Goal: Task Accomplishment & Management: Use online tool/utility

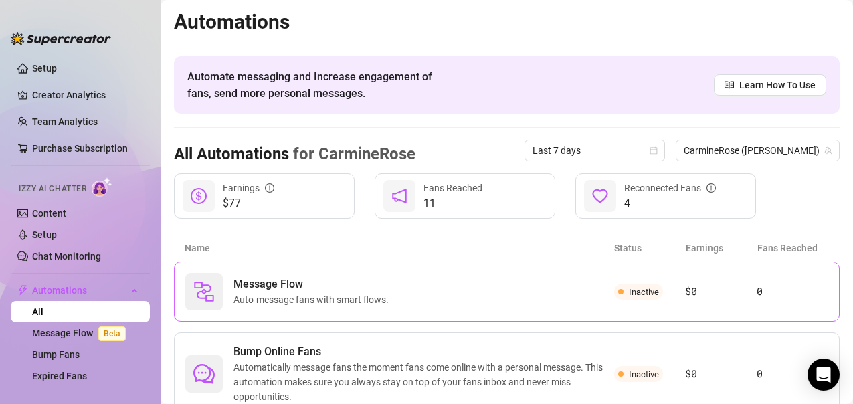
click at [638, 306] on div "Message Flow Auto-message fans with smart flows. Inactive $0 0" at bounding box center [506, 291] width 665 height 60
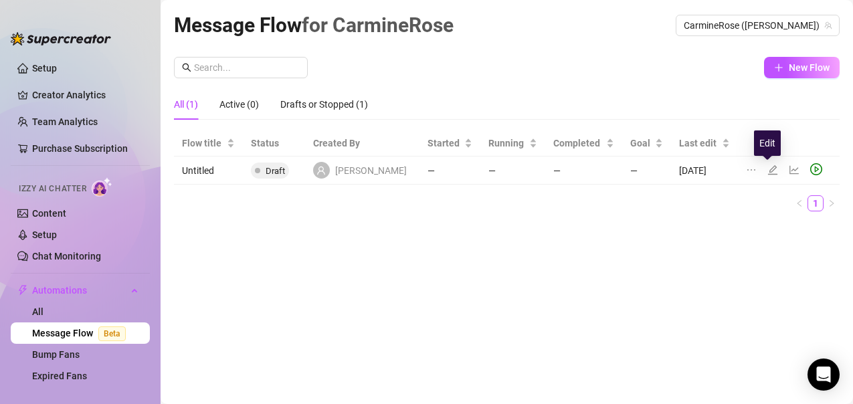
click at [768, 171] on icon "edit" at bounding box center [772, 169] width 11 height 11
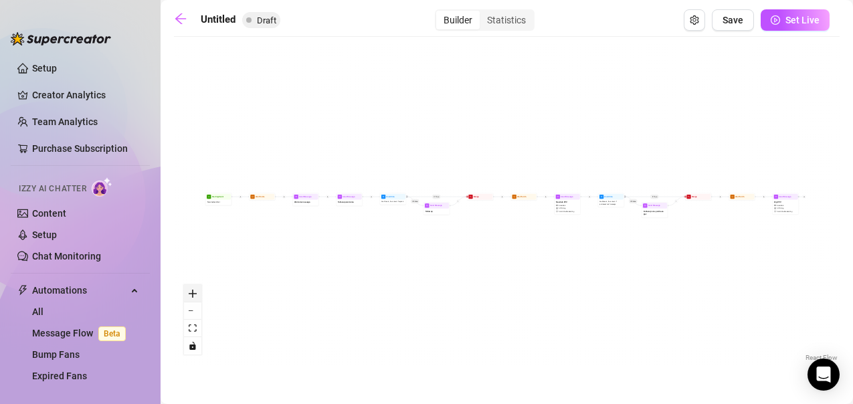
click at [194, 292] on icon "zoom in" at bounding box center [193, 294] width 8 height 8
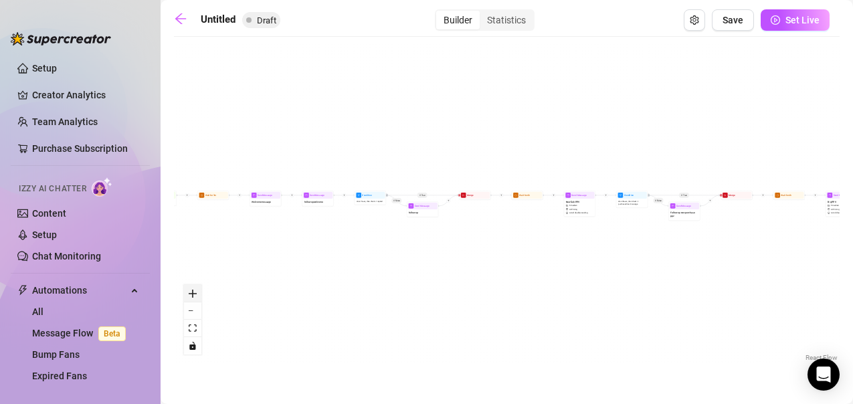
click at [194, 292] on icon "zoom in" at bounding box center [193, 294] width 8 height 8
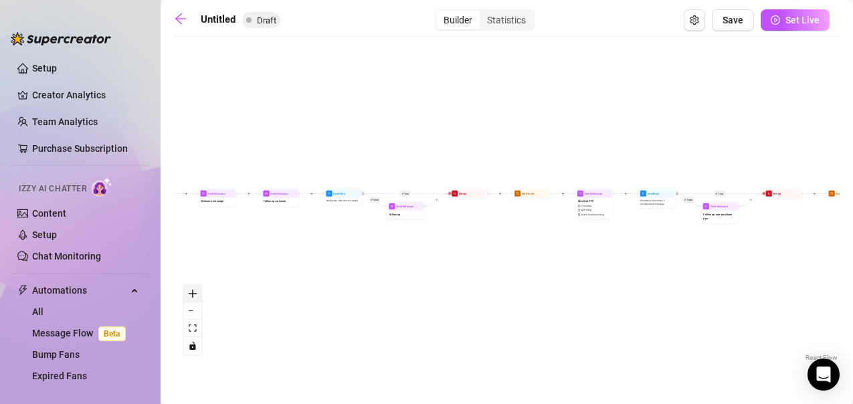
click at [194, 292] on icon "zoom in" at bounding box center [193, 294] width 8 height 8
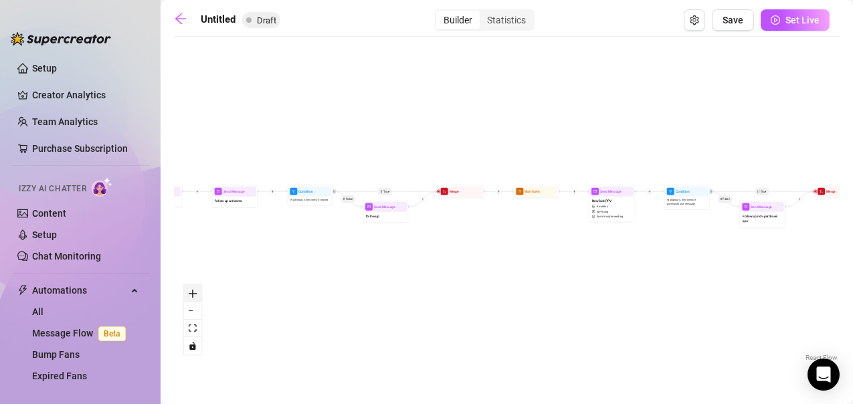
click at [194, 292] on icon "zoom in" at bounding box center [193, 294] width 8 height 8
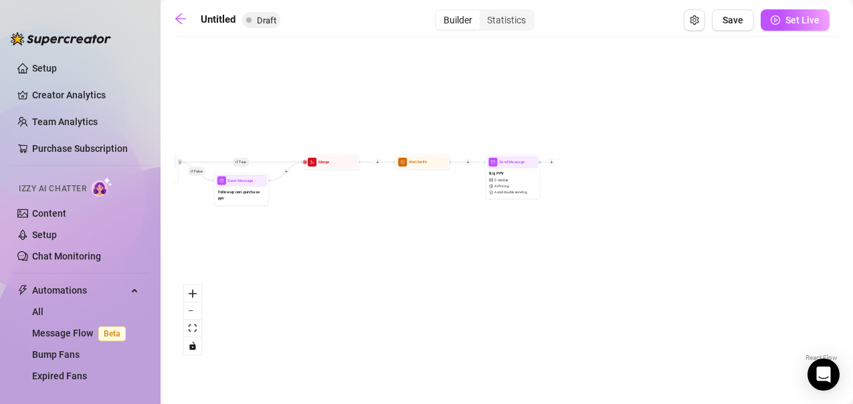
drag, startPoint x: 774, startPoint y: 269, endPoint x: 201, endPoint y: 243, distance: 573.0
click at [201, 243] on div "If True If False If True If False Send Message B/g PPV 5 medias AI Pricing Avoi…" at bounding box center [506, 203] width 665 height 321
click at [537, 154] on div at bounding box center [527, 152] width 24 height 28
type textarea "Quickie Bundle... 💦 My Creamiest and Freakiest scenes. I couldn't resist... I p…"
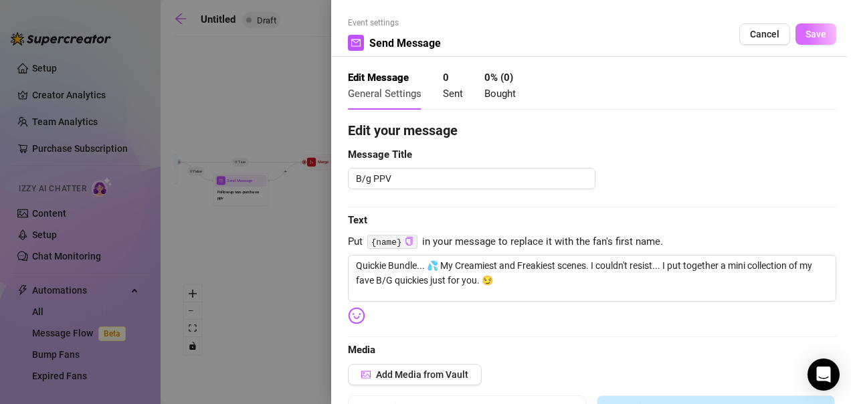
click at [809, 35] on span "Save" at bounding box center [815, 34] width 21 height 11
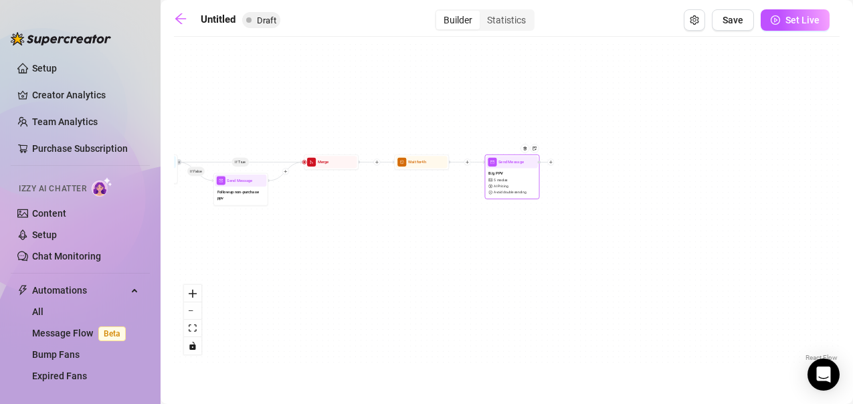
click at [505, 175] on div "B/g PPV 5 medias AI Pricing Avoid double sending" at bounding box center [511, 182] width 51 height 29
type textarea "Quickie Bundle... 💦 My Creamiest and Freakiest scenes. I couldn't resist... I p…"
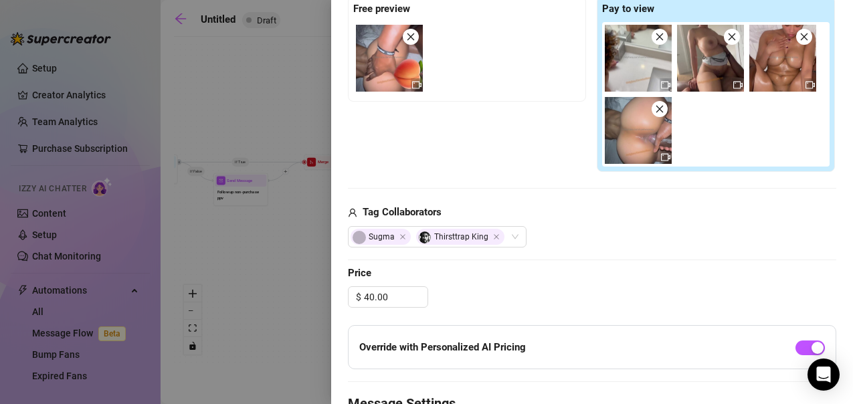
scroll to position [429, 0]
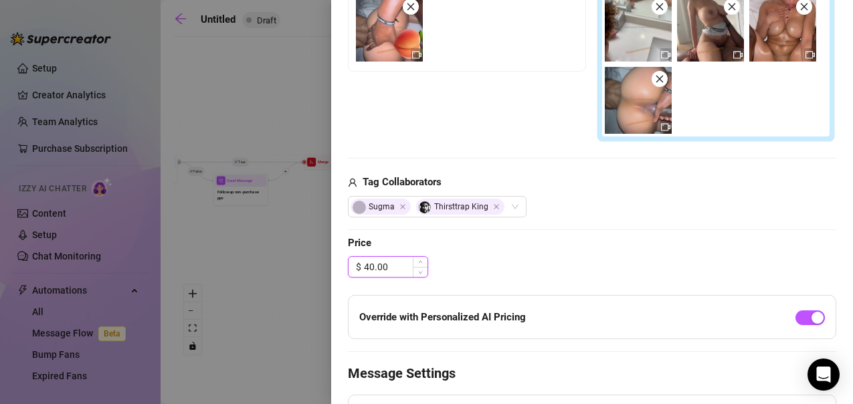
click at [399, 264] on input "40.00" at bounding box center [396, 267] width 64 height 20
type input "4"
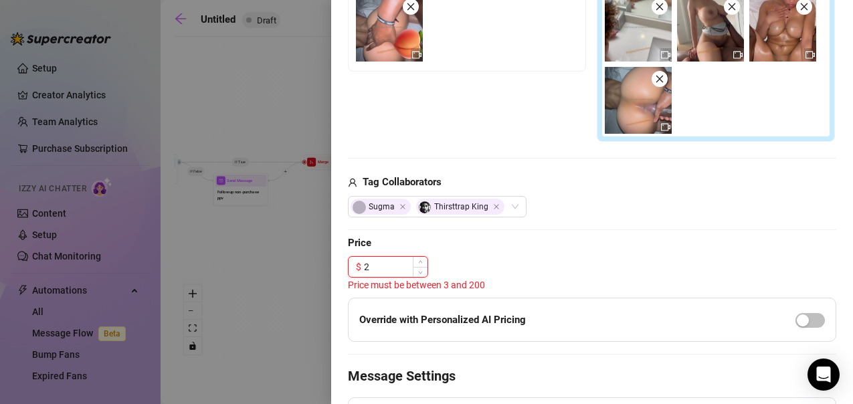
type input "25"
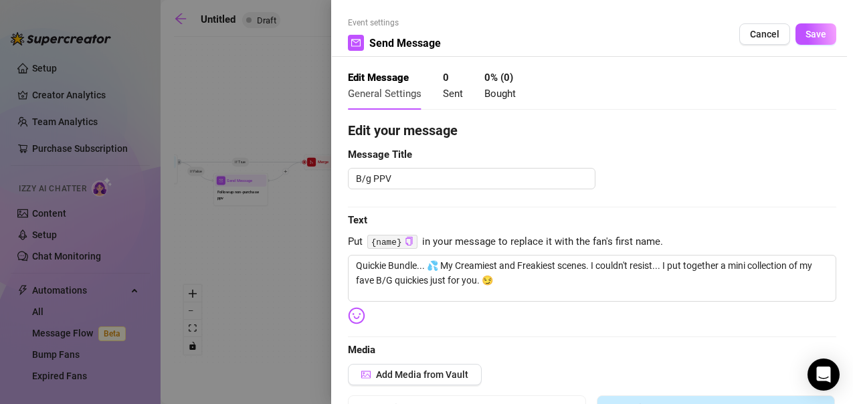
scroll to position [1, 0]
click at [805, 38] on span "Save" at bounding box center [815, 33] width 21 height 11
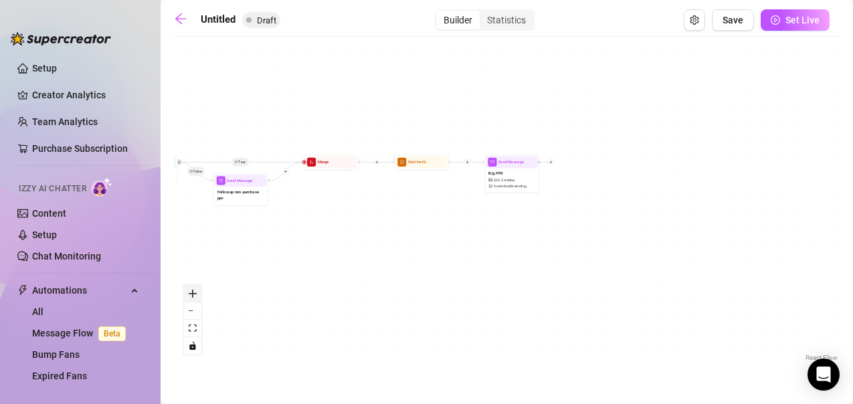
click at [197, 288] on button "zoom in" at bounding box center [192, 293] width 17 height 17
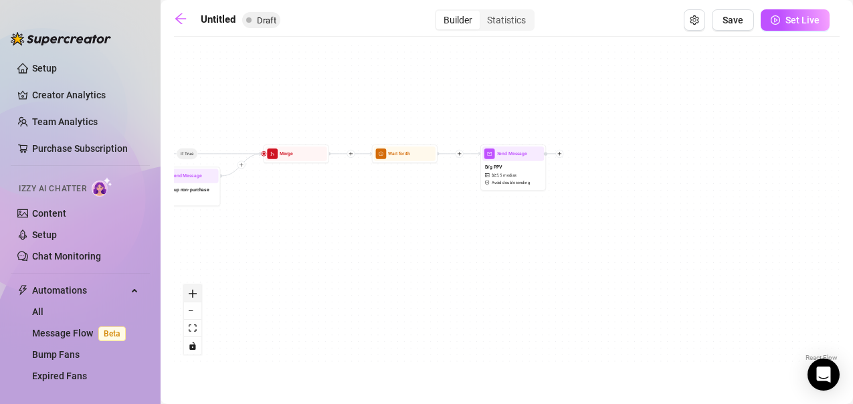
click at [197, 288] on button "zoom in" at bounding box center [192, 293] width 17 height 17
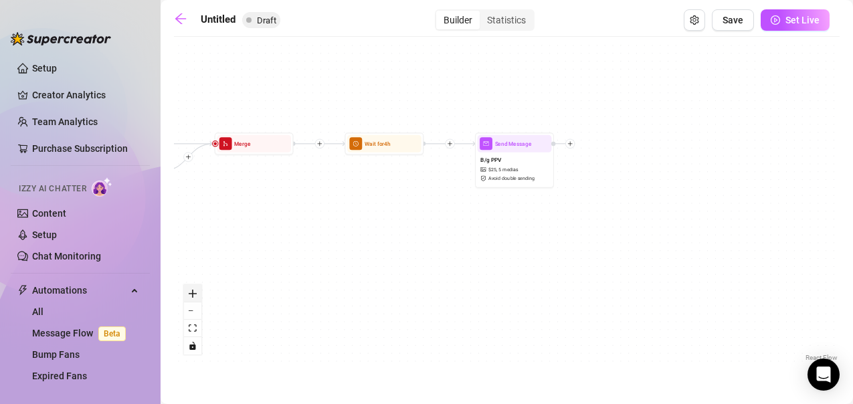
click at [197, 288] on button "zoom in" at bounding box center [192, 293] width 17 height 17
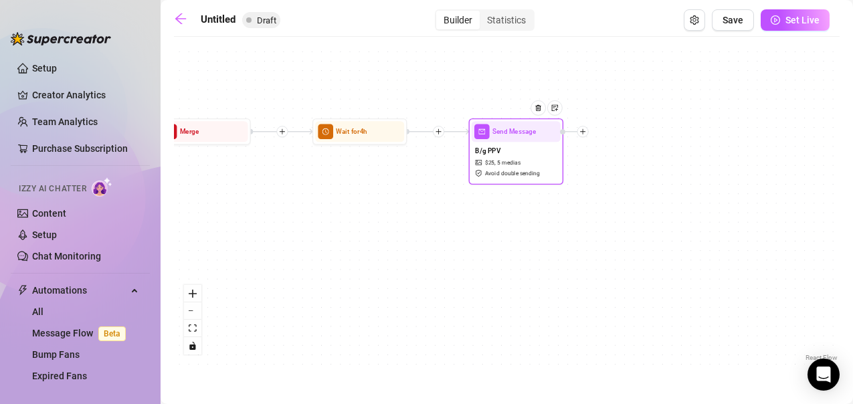
click at [585, 132] on icon "plus" at bounding box center [582, 131] width 5 height 1
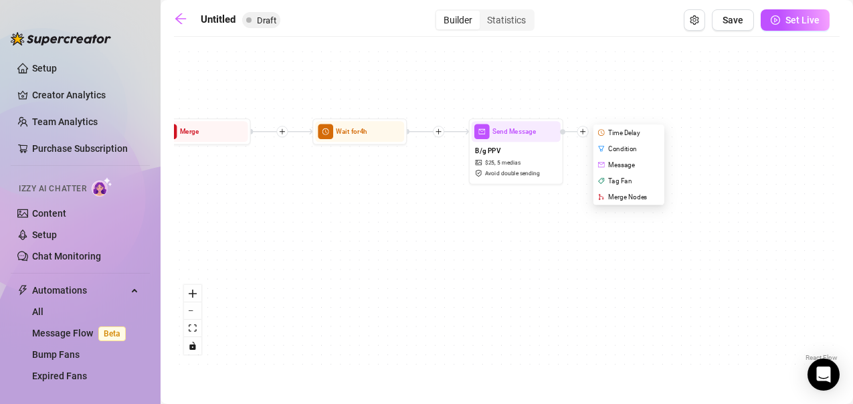
click at [395, 196] on div "If True If False If True If False Send Message B/g PPV $ 25 , 5 medias Avoid do…" at bounding box center [506, 203] width 665 height 321
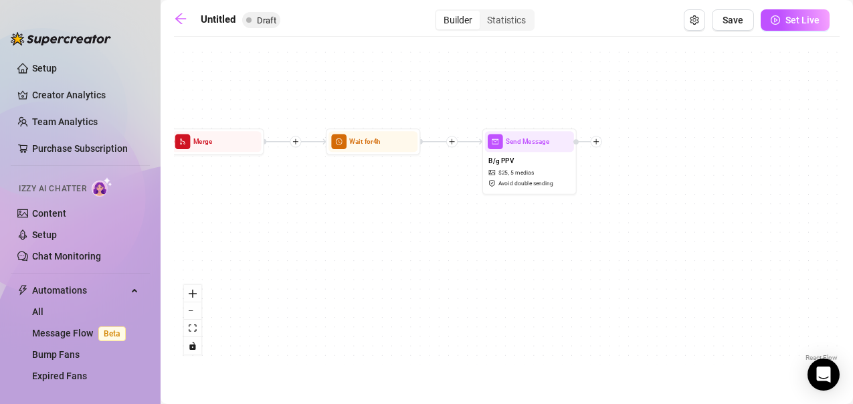
drag, startPoint x: 281, startPoint y: 253, endPoint x: 295, endPoint y: 263, distance: 16.7
click at [295, 263] on div "If True If False If True If False Send Message B/g PPV $ 25 , 5 medias Avoid do…" at bounding box center [506, 203] width 665 height 321
click at [597, 138] on icon "plus" at bounding box center [595, 141] width 7 height 7
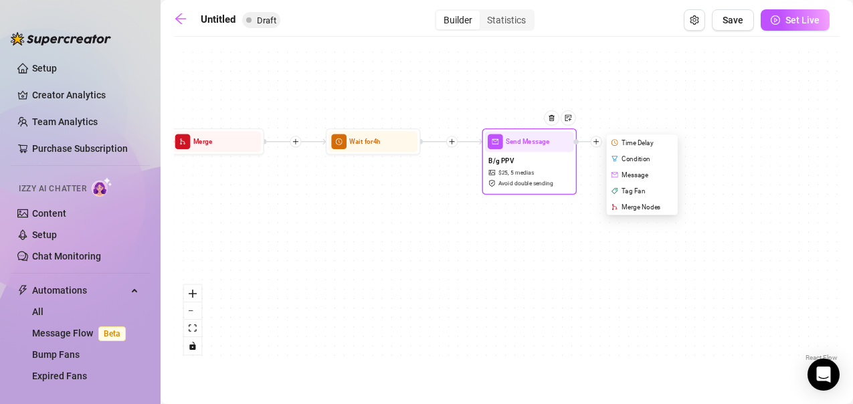
click at [649, 154] on div "Condition" at bounding box center [642, 158] width 69 height 16
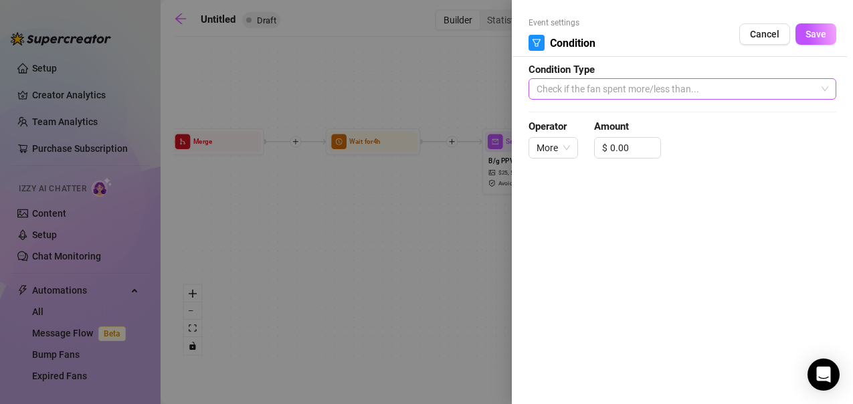
click at [582, 83] on span "Check if the fan spent more/less than..." at bounding box center [682, 89] width 292 height 20
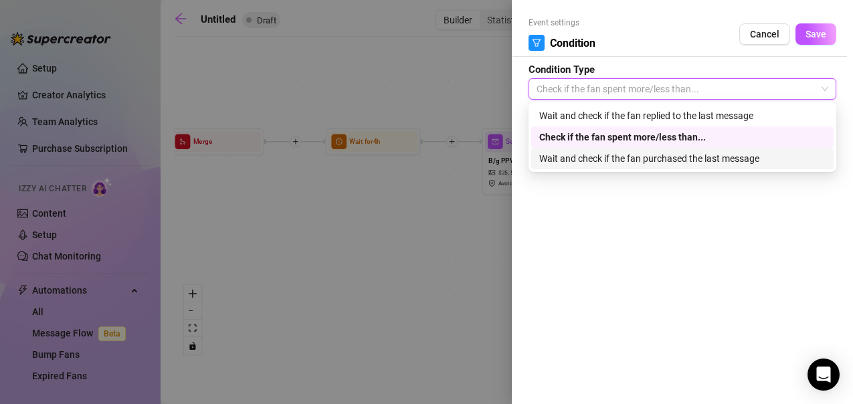
click at [650, 156] on div "Wait and check if the fan purchased the last message" at bounding box center [682, 158] width 286 height 15
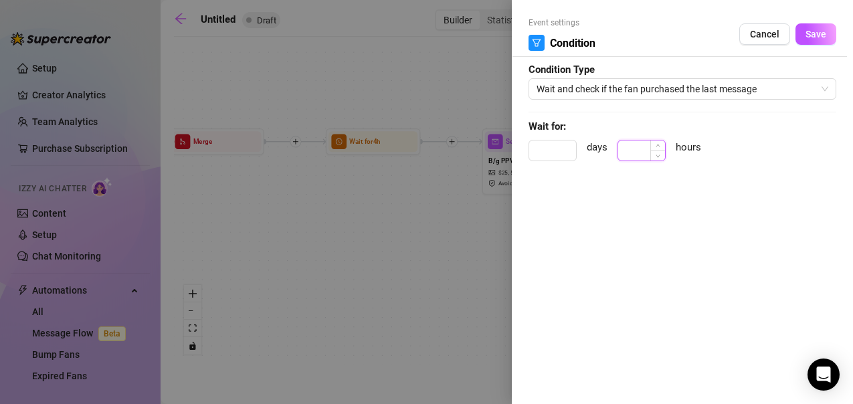
click at [641, 148] on input at bounding box center [641, 150] width 47 height 20
type input "4"
click at [829, 29] on button "Save" at bounding box center [815, 33] width 41 height 21
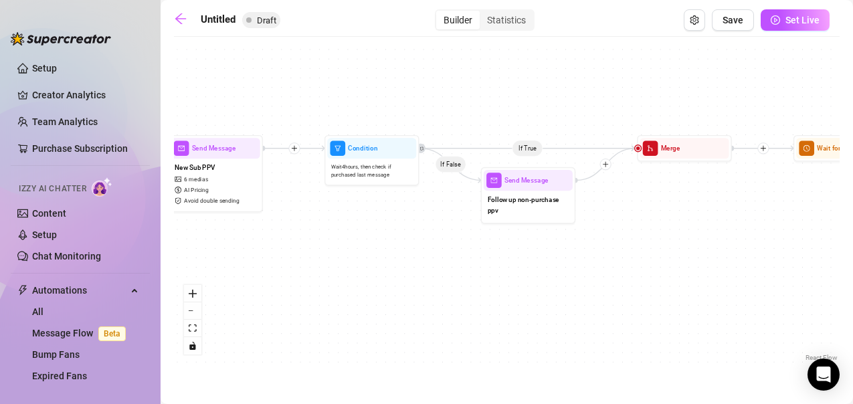
drag, startPoint x: 264, startPoint y: 231, endPoint x: 731, endPoint y: 237, distance: 467.4
click at [731, 237] on div "If True If False If True If False Condition Wait 4 hours, then check if purchas…" at bounding box center [506, 203] width 665 height 321
click at [707, 126] on img at bounding box center [706, 124] width 7 height 7
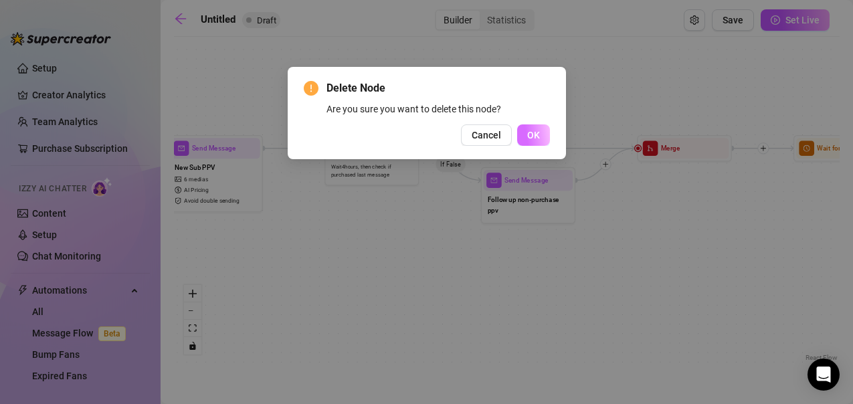
click at [542, 128] on button "OK" at bounding box center [533, 134] width 33 height 21
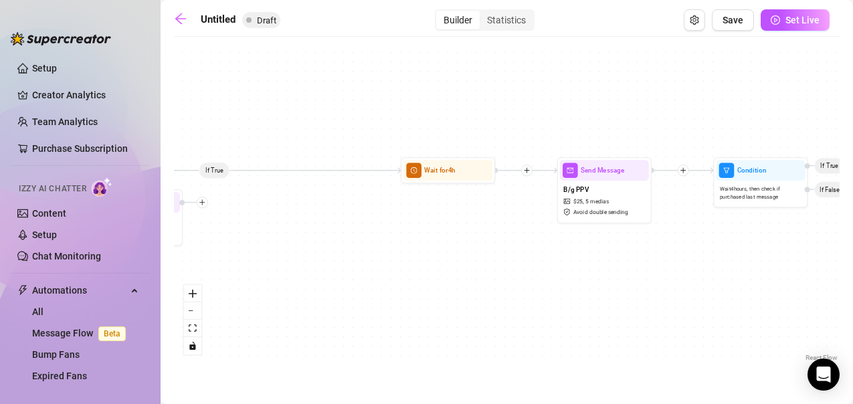
drag, startPoint x: 281, startPoint y: 277, endPoint x: 378, endPoint y: 284, distance: 97.1
click at [341, 283] on div "If True If False If True If False Condition Wait 4 hours, then check if purchas…" at bounding box center [506, 203] width 665 height 321
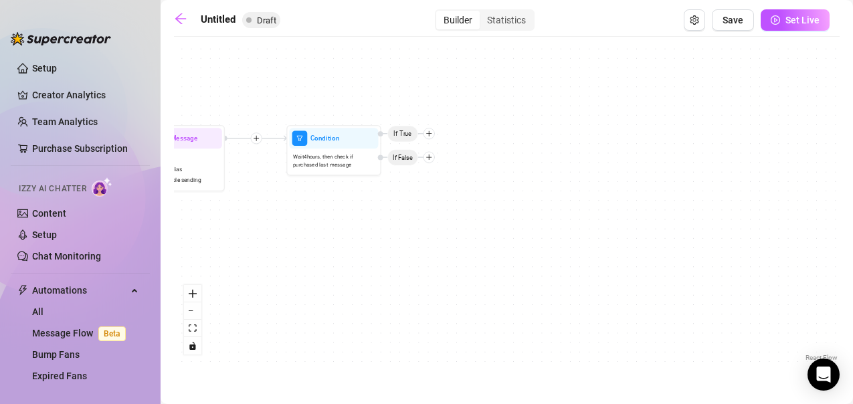
drag, startPoint x: 663, startPoint y: 304, endPoint x: 292, endPoint y: 263, distance: 373.3
click at [254, 263] on div "If True If False If True If False Condition Wait 4 hours, then check if purchas…" at bounding box center [506, 203] width 665 height 321
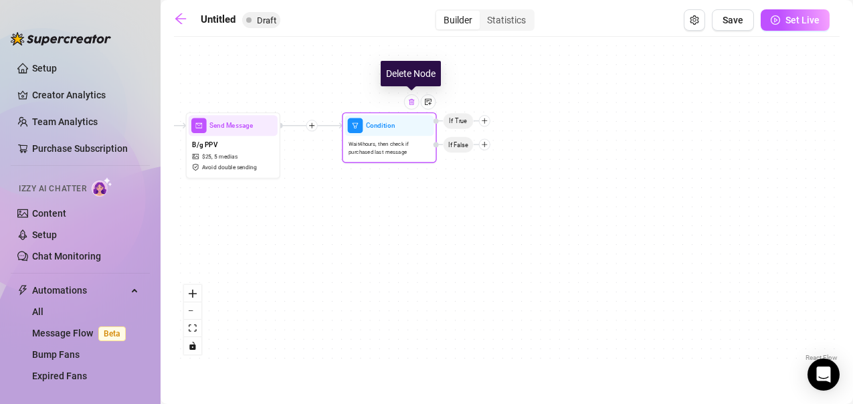
click at [409, 105] on img at bounding box center [411, 101] width 7 height 7
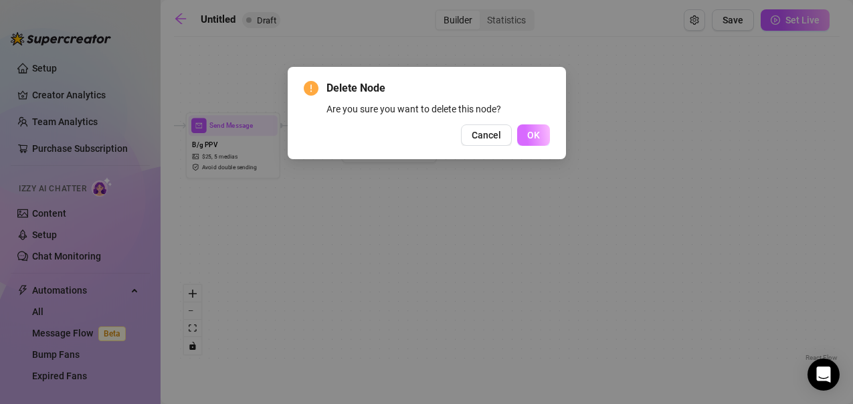
click at [542, 130] on button "OK" at bounding box center [533, 134] width 33 height 21
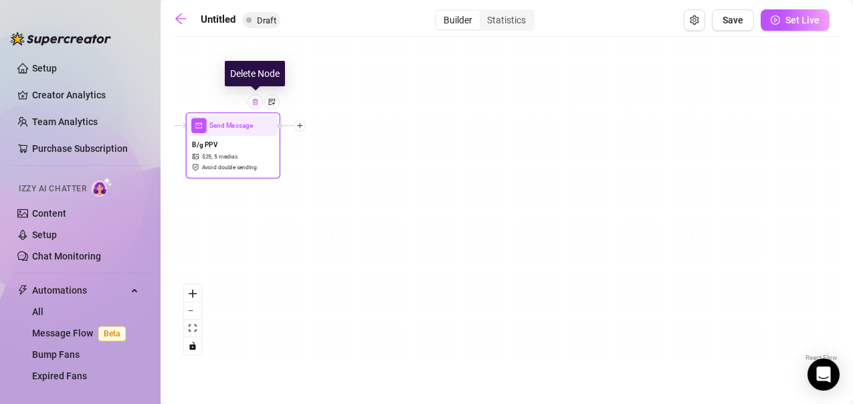
click at [257, 106] on img at bounding box center [254, 101] width 7 height 7
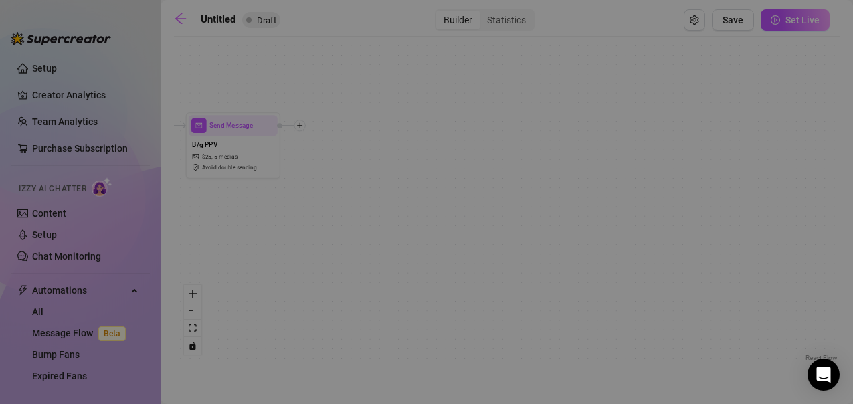
click at [257, 106] on div "Delete Node Are you sure you want to delete this node? Cancel OK" at bounding box center [426, 202] width 853 height 404
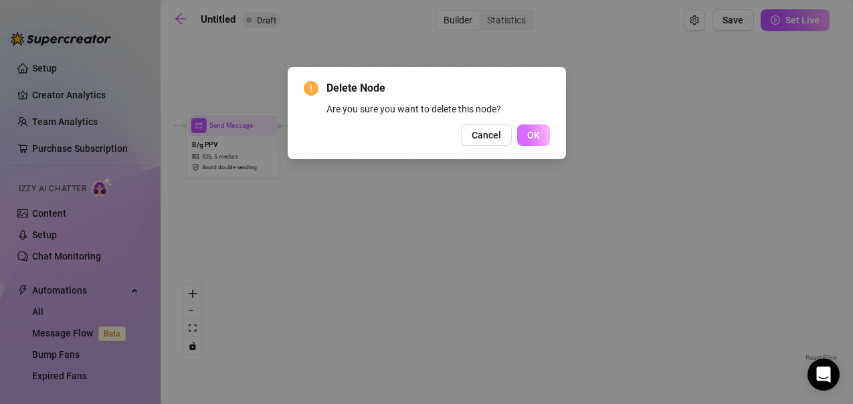
click at [532, 134] on span "OK" at bounding box center [533, 135] width 13 height 11
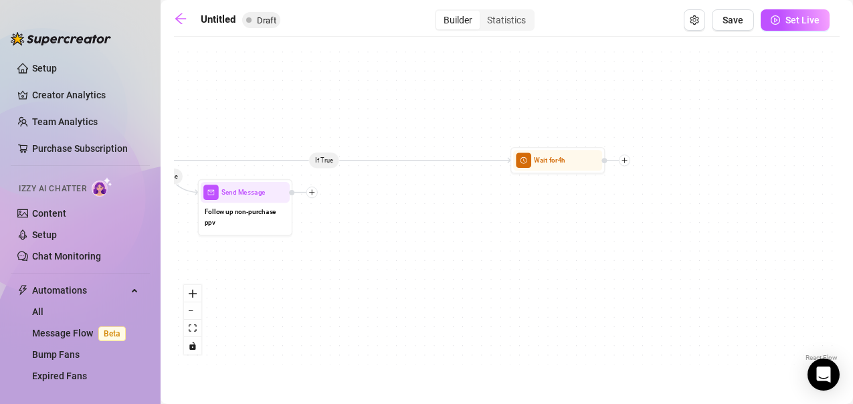
drag, startPoint x: 278, startPoint y: 124, endPoint x: 766, endPoint y: 159, distance: 488.7
click at [766, 159] on div "If True If False If True If False Wait for 4h Send Message Follow up non-purcha…" at bounding box center [506, 203] width 665 height 321
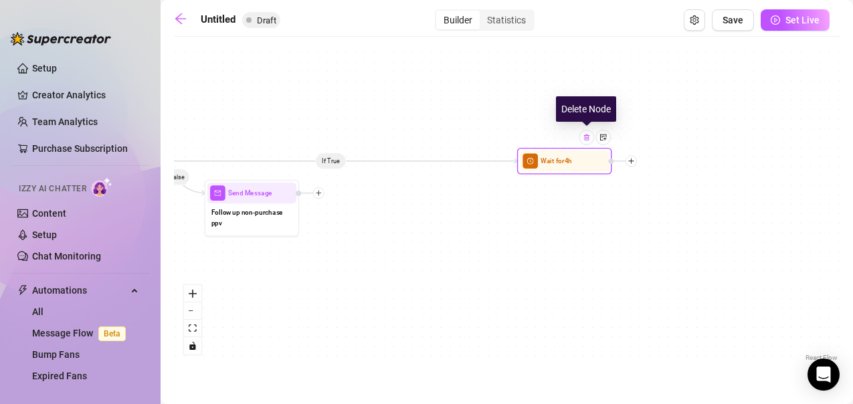
click at [581, 139] on div at bounding box center [586, 137] width 15 height 15
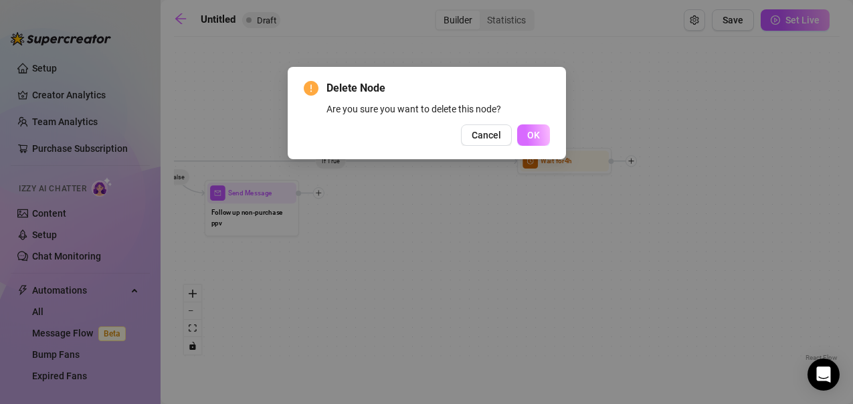
click at [526, 137] on button "OK" at bounding box center [533, 134] width 33 height 21
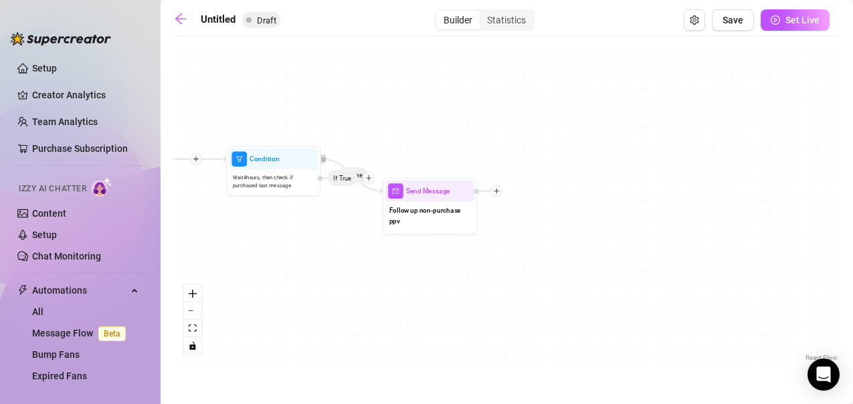
drag, startPoint x: 438, startPoint y: 227, endPoint x: 616, endPoint y: 225, distance: 177.9
click at [616, 225] on div "If True If False If False Send Message Follow up non-purchase ppv Condition Wai…" at bounding box center [506, 203] width 665 height 321
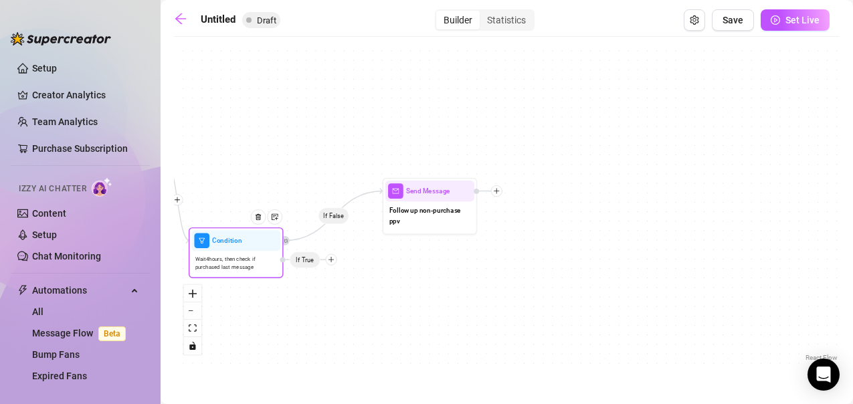
drag, startPoint x: 346, startPoint y: 177, endPoint x: 314, endPoint y: 259, distance: 87.9
click at [314, 259] on span "If True" at bounding box center [305, 259] width 31 height 17
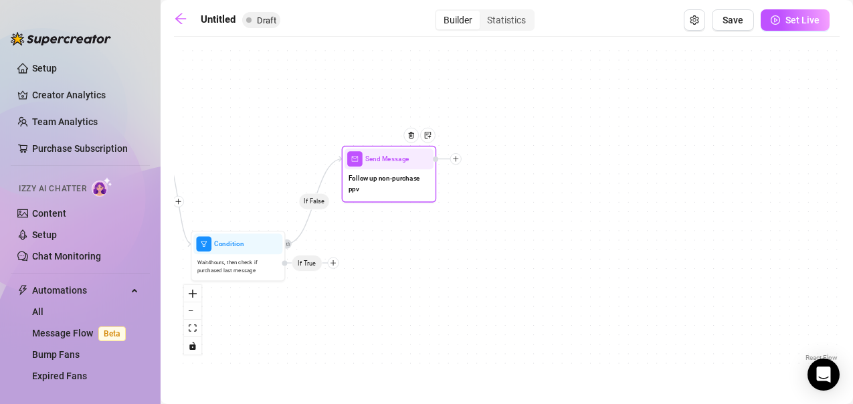
drag, startPoint x: 453, startPoint y: 201, endPoint x: 405, endPoint y: 170, distance: 57.5
click at [405, 170] on div "Follow up non-purchase ppv" at bounding box center [388, 184] width 89 height 30
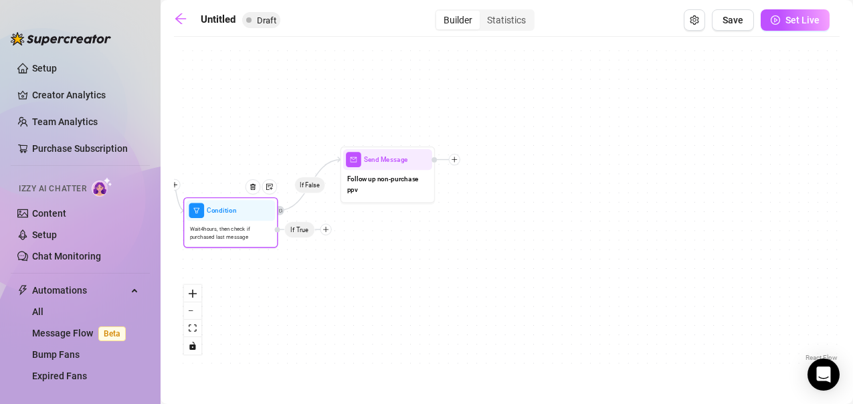
drag, startPoint x: 253, startPoint y: 247, endPoint x: 246, endPoint y: 214, distance: 34.2
click at [246, 214] on div at bounding box center [256, 194] width 41 height 48
click at [326, 230] on icon "plus" at bounding box center [325, 230] width 5 height 1
click at [332, 262] on div "Message" at bounding box center [344, 263] width 69 height 16
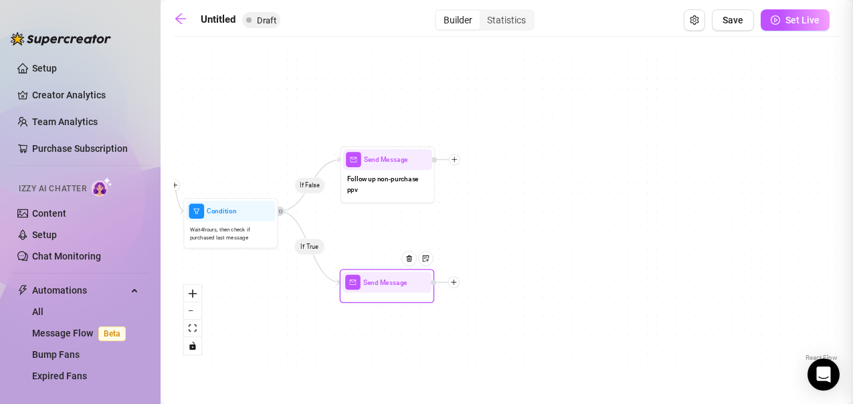
type textarea "Write your message here"
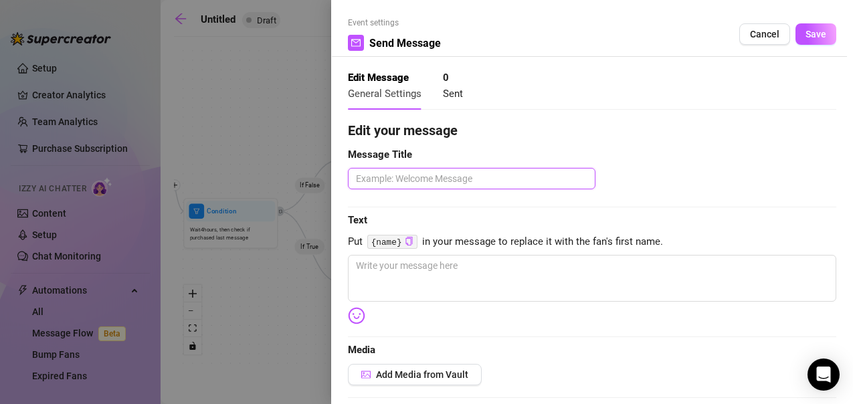
click at [374, 181] on textarea at bounding box center [471, 178] width 247 height 21
type textarea "f"
type textarea "fo"
type textarea "fol"
type textarea "foll"
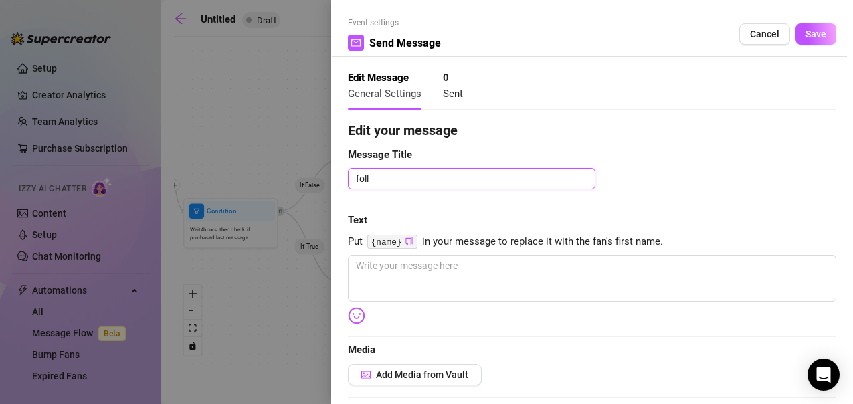
type textarea "follo"
type textarea "follow"
type textarea "follow u"
type textarea "follow up"
type textarea "follow up p"
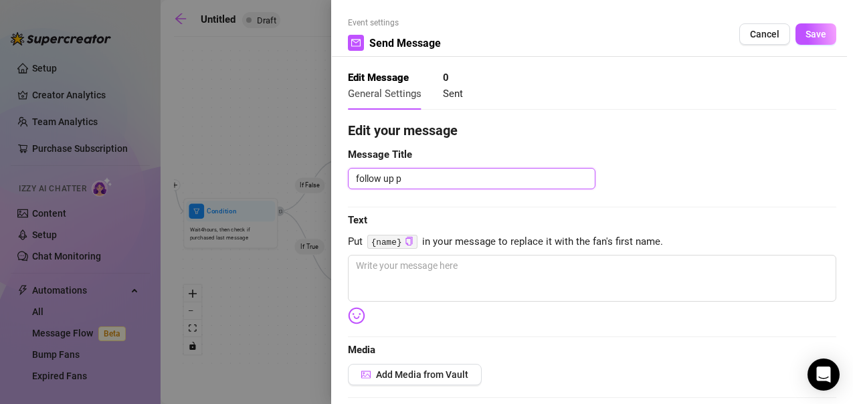
type textarea "follow up pp"
type textarea "follow up ppv"
type textarea "follow up ppv p"
type textarea "follow up ppv pu"
type textarea "follow up ppv pur"
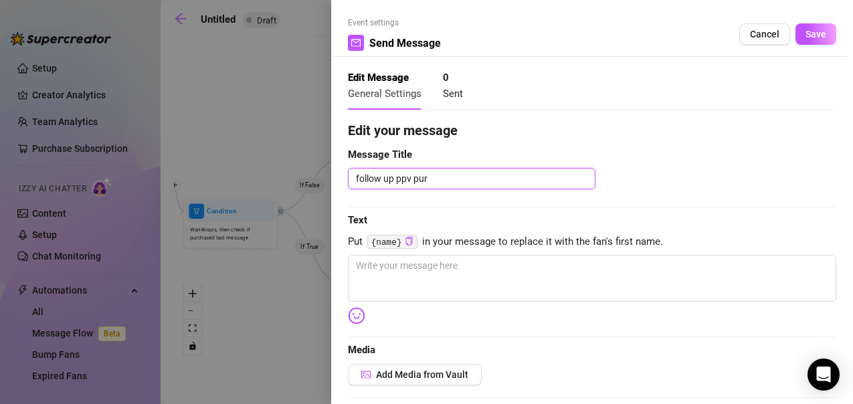
type textarea "follow up ppv purc"
type textarea "follow up ppv purch"
type textarea "follow up ppv purcha"
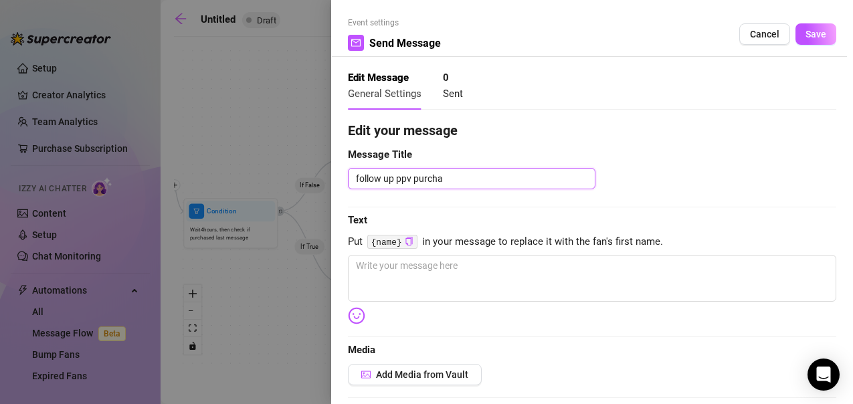
type textarea "follow up ppv purchas"
type textarea "follow up ppv purchase"
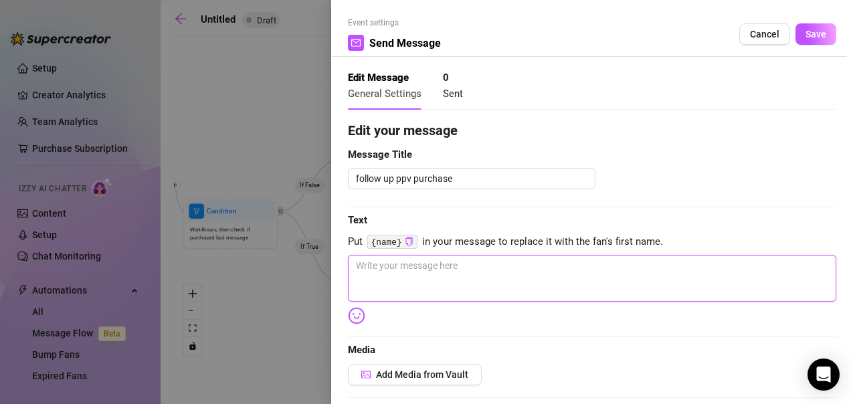
click at [386, 269] on textarea at bounding box center [592, 278] width 488 height 47
click at [402, 275] on textarea at bounding box center [592, 278] width 488 height 47
type textarea "H"
type textarea "HI"
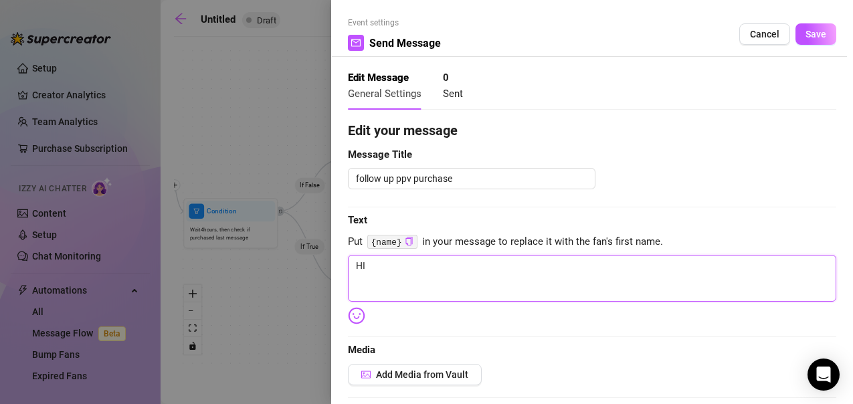
type textarea "HI"
type textarea "H"
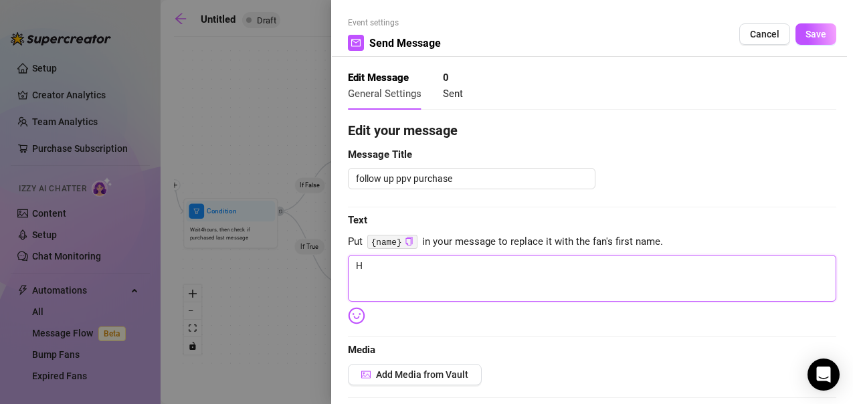
type textarea "Write your message here"
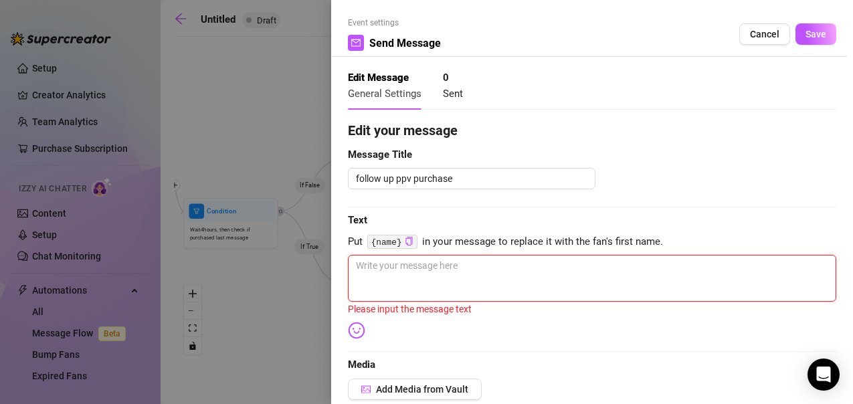
type textarea "H"
type textarea "HE"
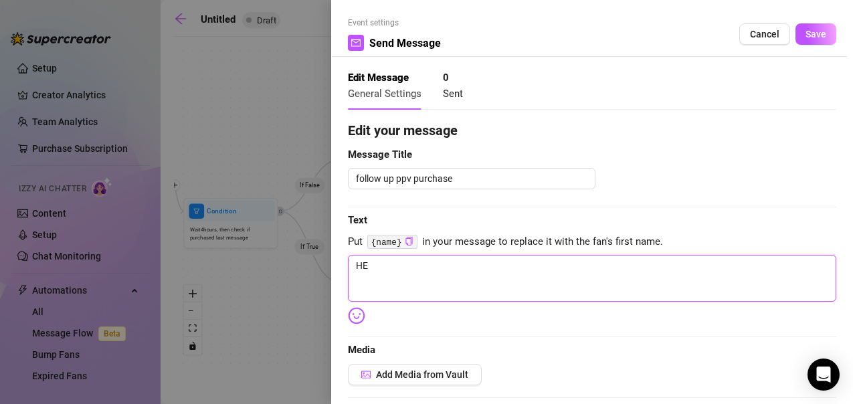
type textarea "HEy"
type textarea "HEy D"
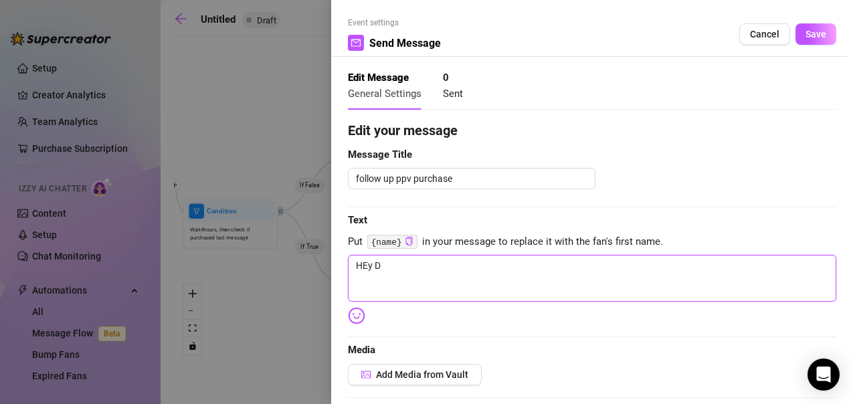
type textarea "HEy Da"
type textarea "HEy Dad"
type textarea "HEy Dadd"
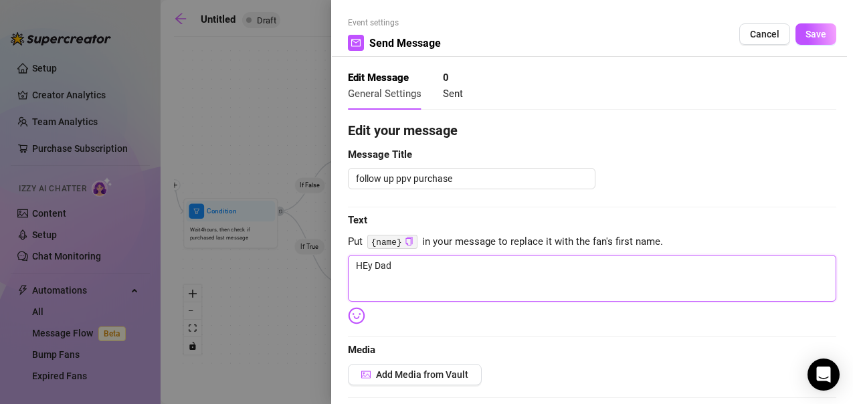
type textarea "HEy Dadd"
type textarea "HEy Daddy"
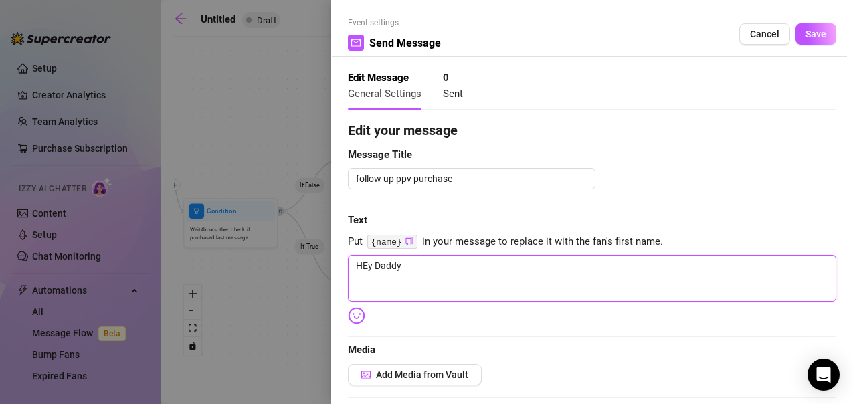
type textarea "HEy Daddy"
type textarea "HEy Dadd"
type textarea "HEy Dad"
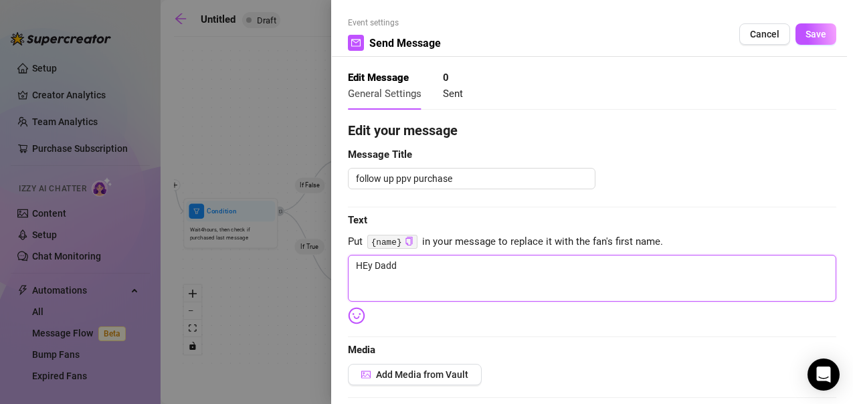
type textarea "HEy Dad"
type textarea "HEy Da"
type textarea "HEy D"
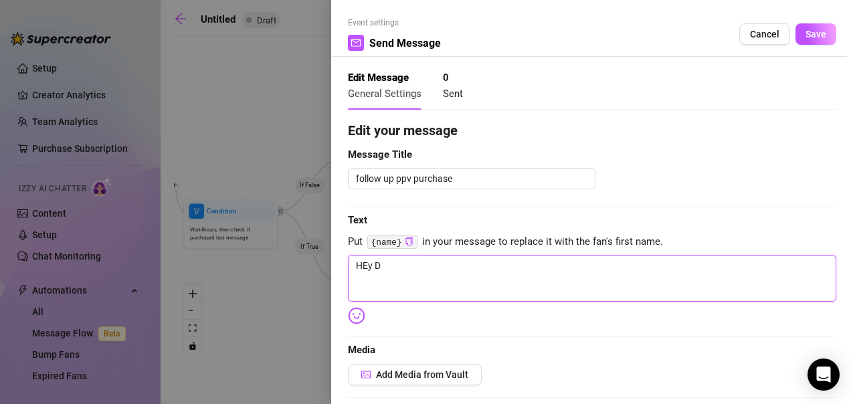
type textarea "HEy"
type textarea "HE"
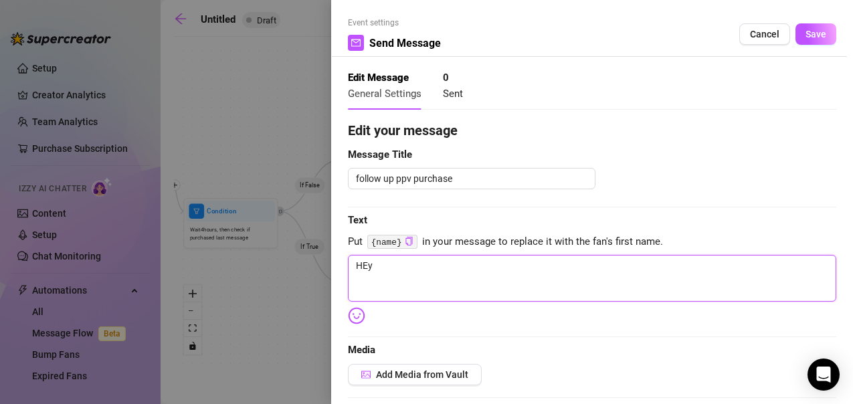
type textarea "HE"
type textarea "H"
type textarea "He"
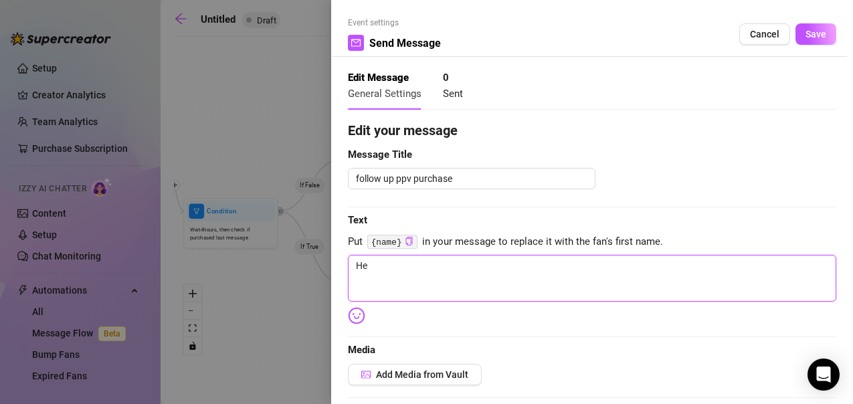
type textarea "Hey"
type textarea "Hey B"
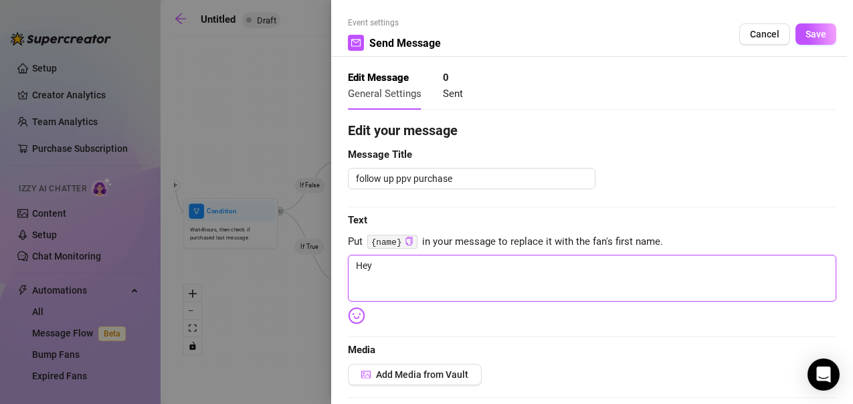
type textarea "Hey B"
type textarea "Hey Ba"
type textarea "Hey Bab"
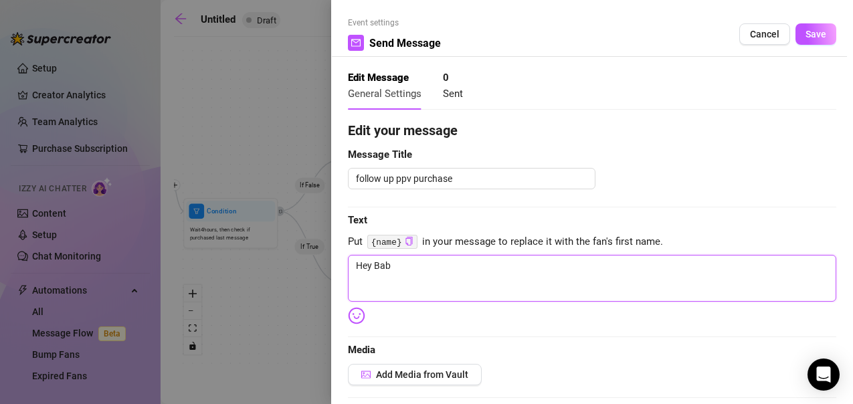
type textarea "Hey Babe"
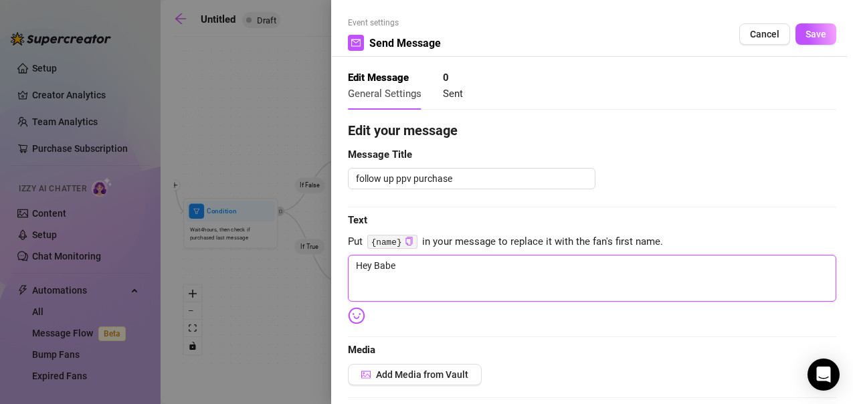
type textarea "Hey Babe"
type textarea "Hey Babe,"
type textarea "Hey Babe, D"
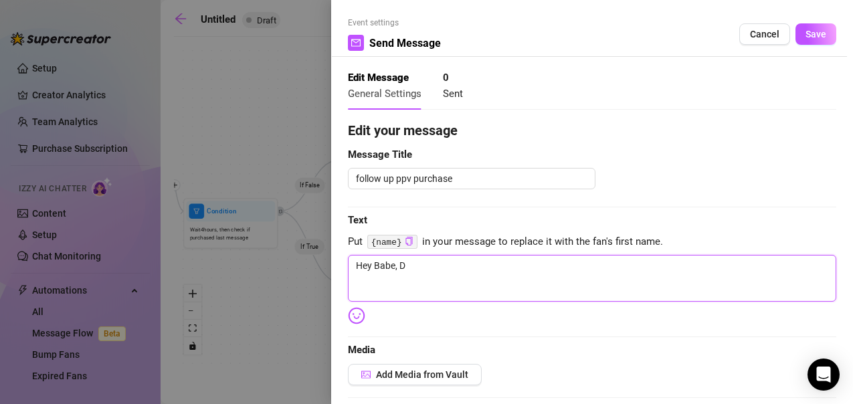
type textarea "Hey Babe, Di"
type textarea "Hey Babe, Did"
type textarea "Hey Babe, Did y"
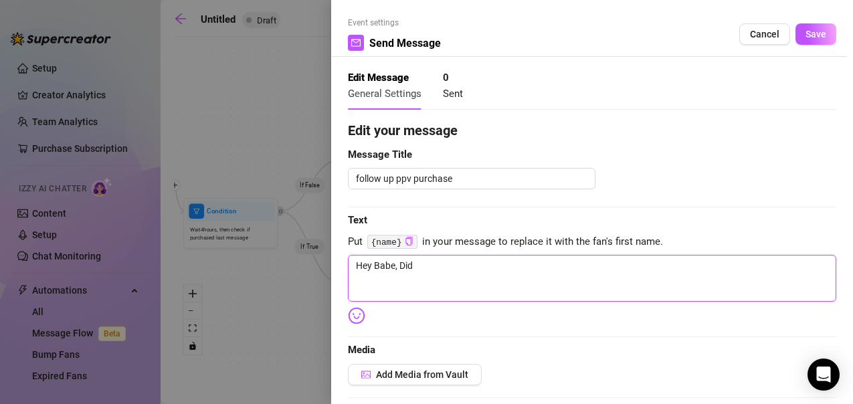
type textarea "Hey Babe, Did y"
type textarea "Hey Babe, Did yo"
type textarea "Hey Babe, Did you"
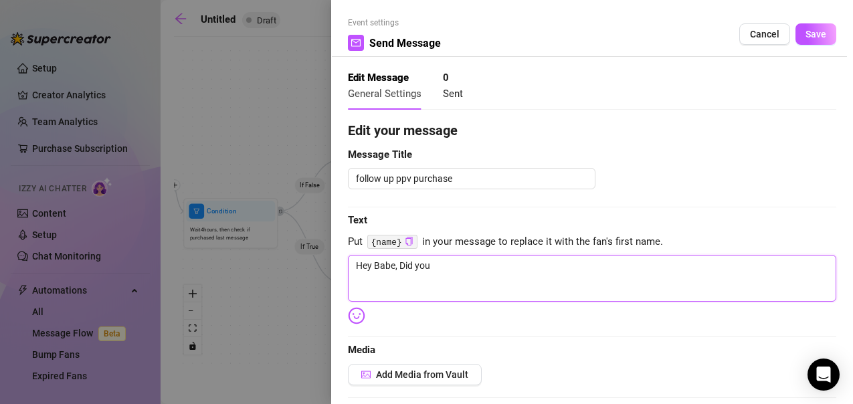
type textarea "Hey Babe, Did you"
type textarea "Hey Babe, Did you l"
type textarea "Hey Babe, Did you li"
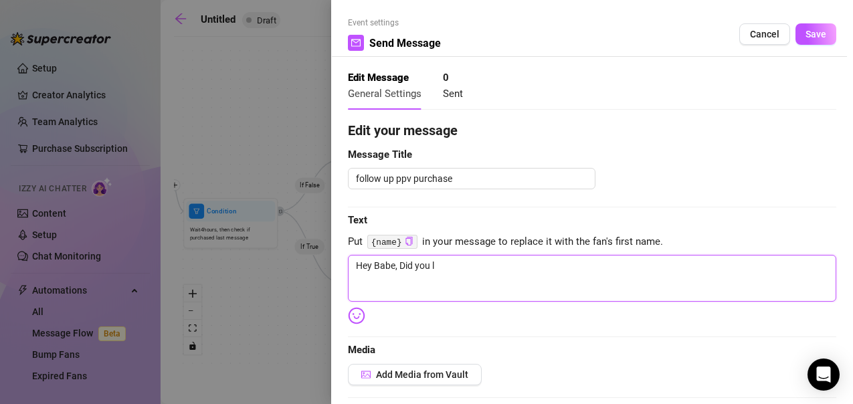
type textarea "Hey Babe, Did you li"
type textarea "Hey Babe, Did you lik"
type textarea "Hey Babe, Did you like"
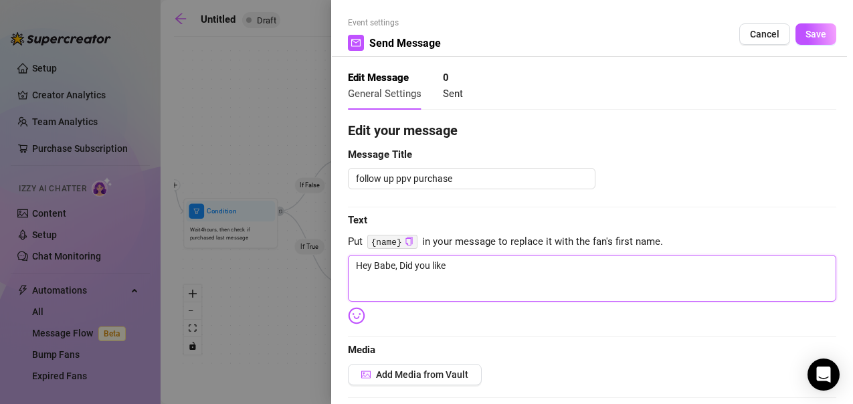
type textarea "Hey Babe, Did you like"
type textarea "Hey Babe, Did you like 3"
type textarea "Hey Babe, Did you like 3t"
type textarea "Hey Babe, Did you like 3th"
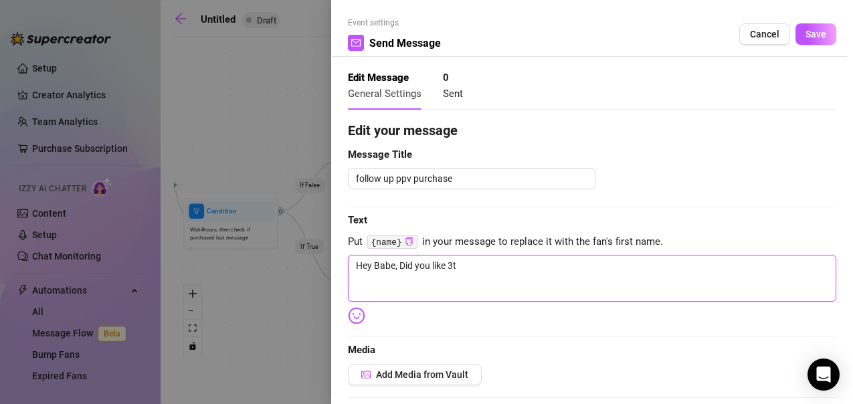
type textarea "Hey Babe, Did you like 3th"
type textarea "Hey Babe, Did you like 3t"
type textarea "Hey Babe, Did you like 3"
type textarea "Hey Babe, Did you like"
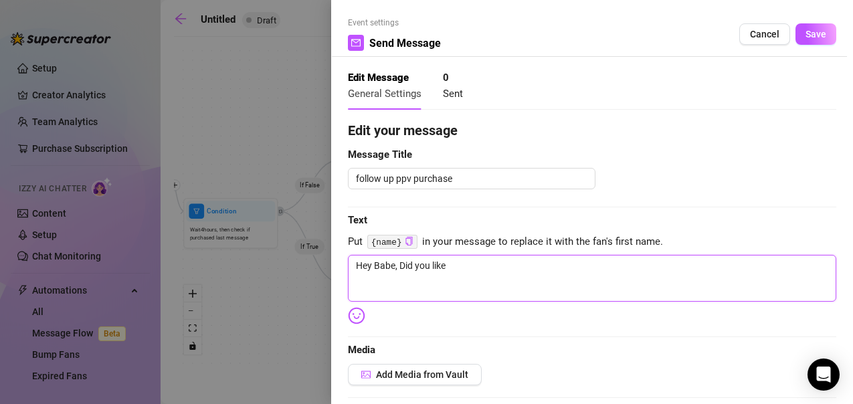
type textarea "Hey Babe, Did you like t"
type textarea "Hey Babe, Did you like th"
type textarea "Hey Babe, Did you like tha"
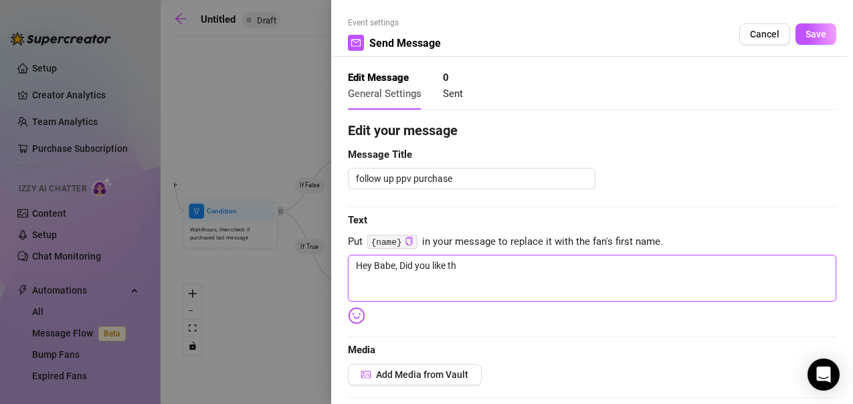
type textarea "Hey Babe, Did you like tha"
type textarea "Hey Babe, Did you like that"
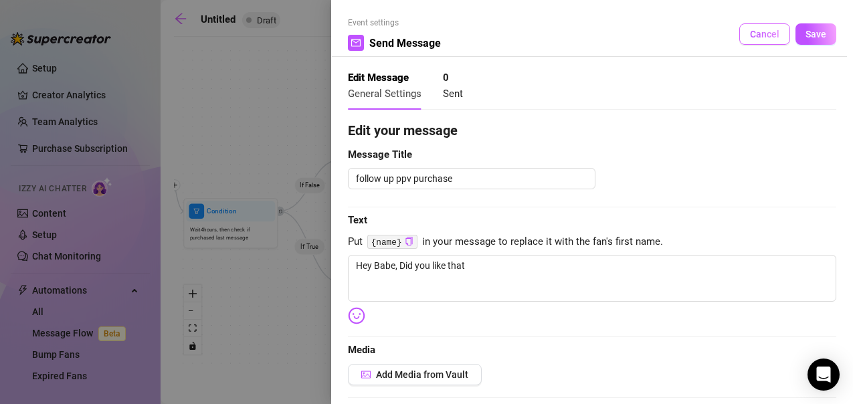
click at [754, 44] on button "Cancel" at bounding box center [764, 33] width 51 height 21
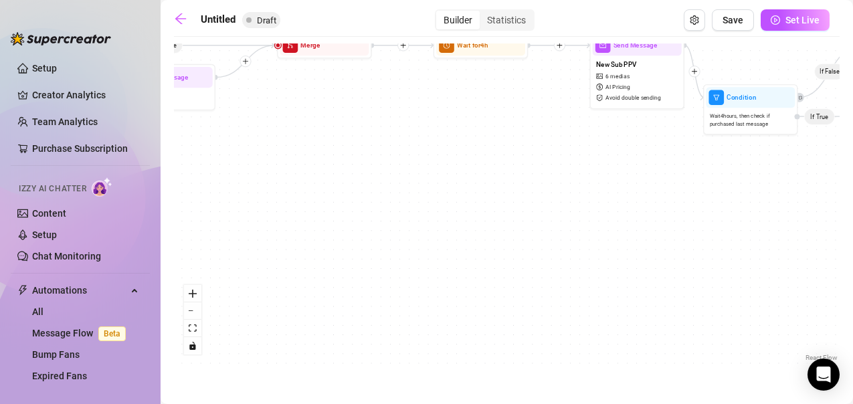
drag, startPoint x: 342, startPoint y: 312, endPoint x: 861, endPoint y: 199, distance: 531.8
click at [852, 199] on html "Setup Creator Analytics Team Analytics Purchase Subscription Izzy AI Chatter Co…" at bounding box center [426, 202] width 853 height 404
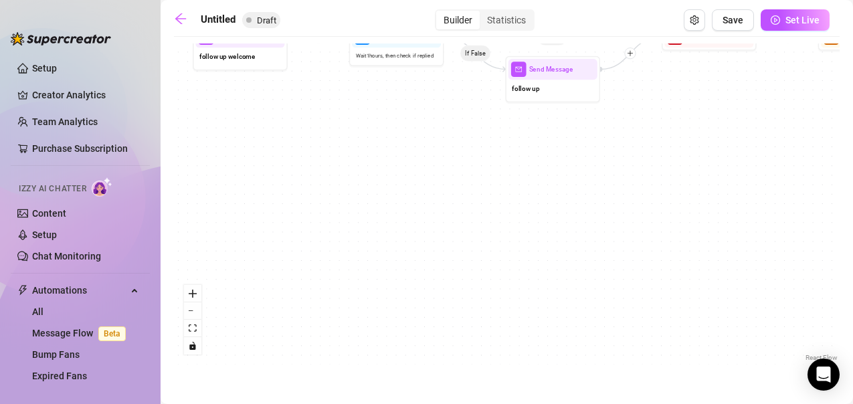
drag, startPoint x: 401, startPoint y: 158, endPoint x: 786, endPoint y: 152, distance: 385.2
click at [786, 152] on div "If True If False If False Send Message Follow up non-purchase ppv Condition Wai…" at bounding box center [506, 203] width 665 height 321
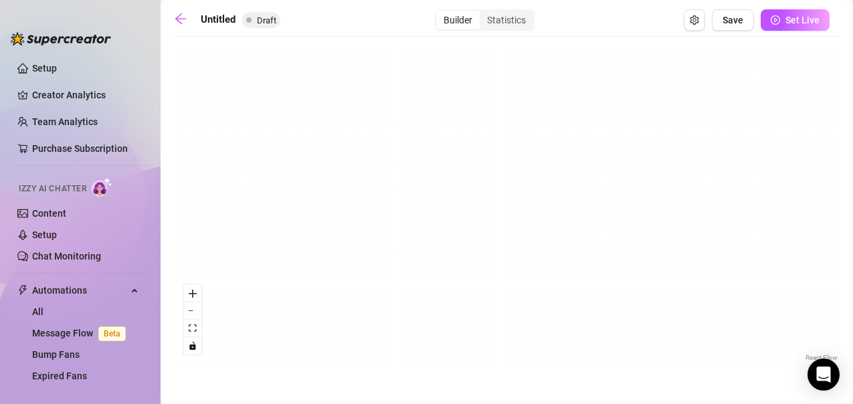
drag, startPoint x: 271, startPoint y: 193, endPoint x: 768, endPoint y: 162, distance: 498.4
click at [768, 162] on div "If True If False If False Send Message Follow up non-purchase ppv Condition Wai…" at bounding box center [506, 203] width 665 height 321
drag, startPoint x: 475, startPoint y: 120, endPoint x: 476, endPoint y: 132, distance: 12.1
click at [476, 132] on div "If True If False If False Send Message Follow up non-purchase ppv Condition Wai…" at bounding box center [506, 203] width 665 height 321
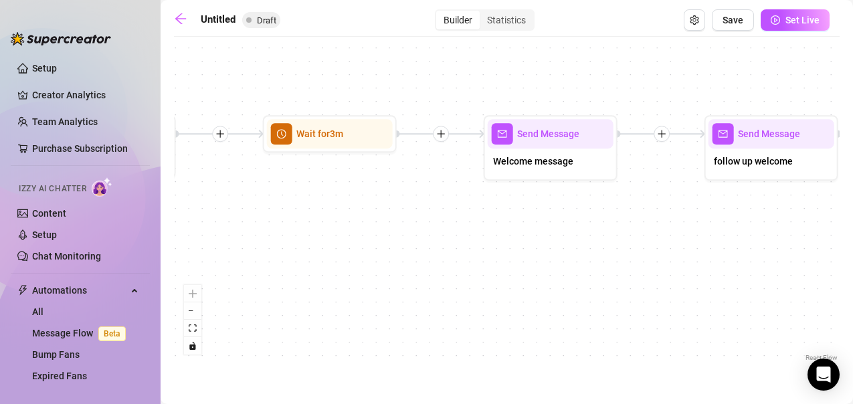
drag, startPoint x: 582, startPoint y: 171, endPoint x: 560, endPoint y: 340, distance: 171.2
click at [560, 340] on div "If True If False If False Send Message Follow up non-purchase ppv Condition Wai…" at bounding box center [506, 203] width 665 height 321
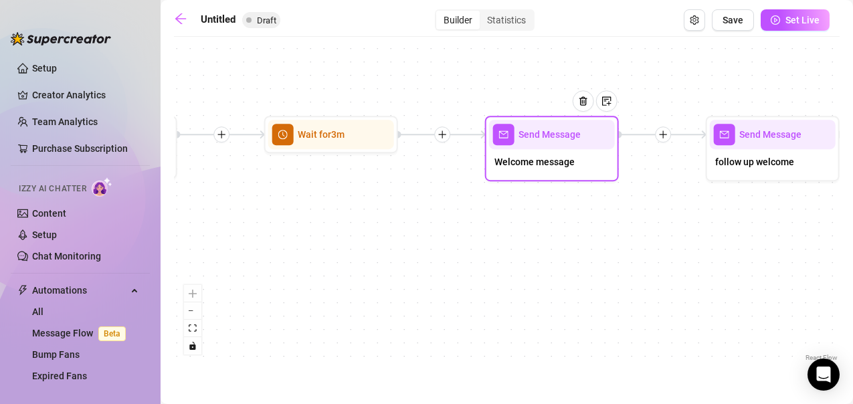
click at [512, 136] on span "mail" at bounding box center [503, 134] width 21 height 21
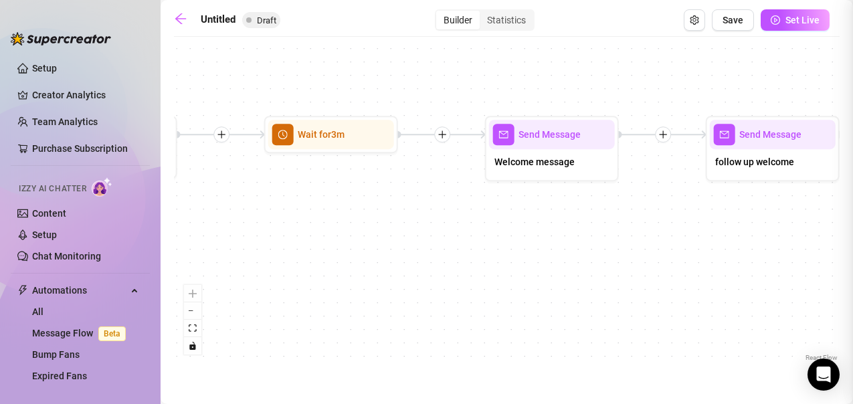
type textarea "Hi There {name}! HRU?🥰"
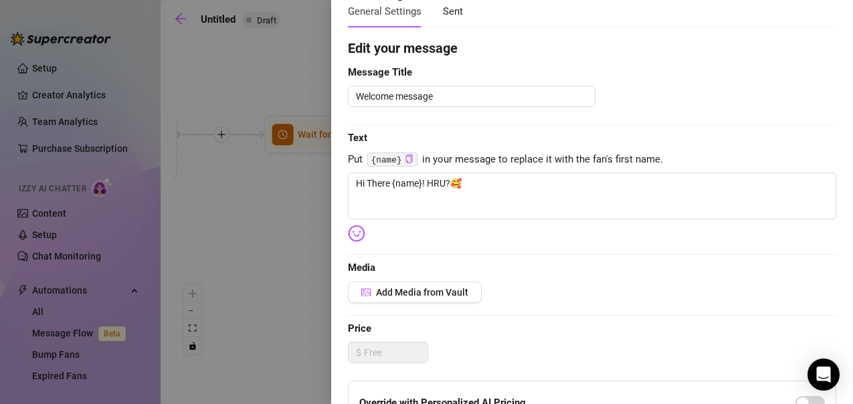
scroll to position [0, 0]
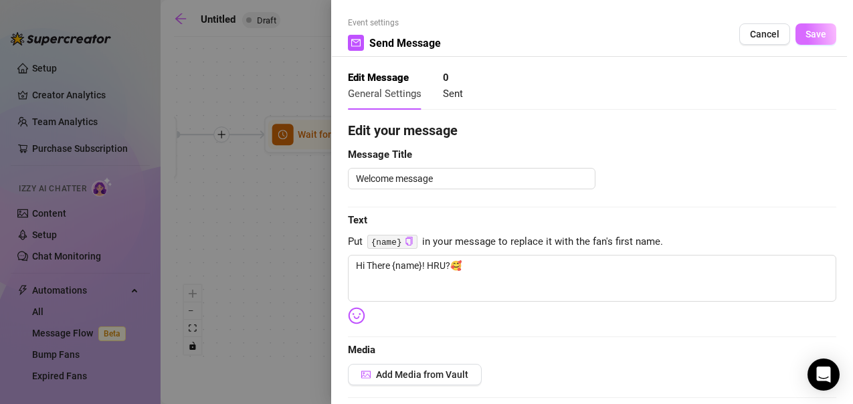
click at [819, 32] on button "Save" at bounding box center [815, 33] width 41 height 21
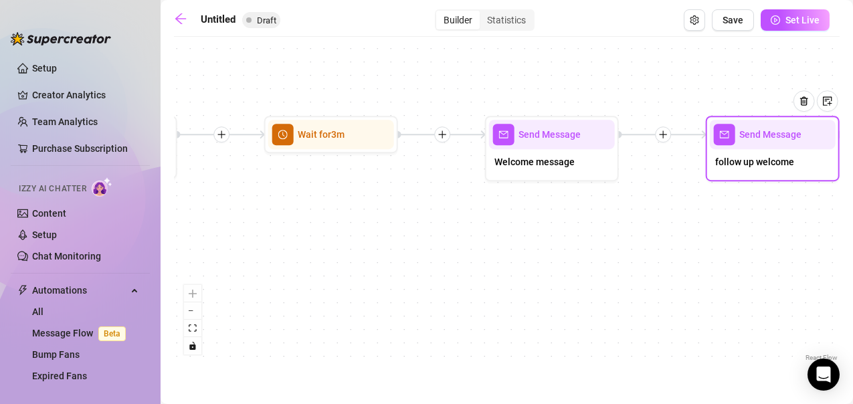
click at [793, 150] on div "follow up welcome" at bounding box center [772, 163] width 126 height 28
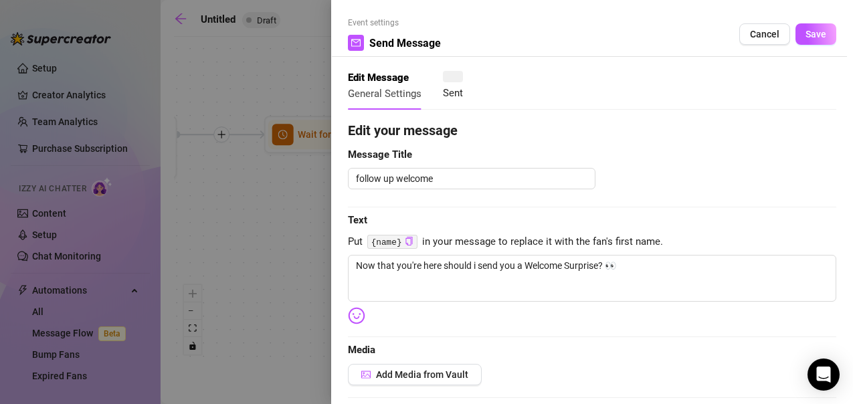
type textarea "Now that you're here should i send you a Welcome Surprise? 👀"
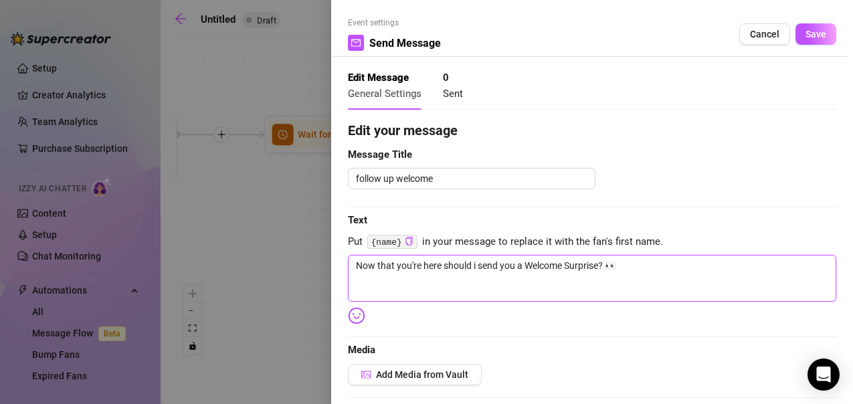
click at [654, 268] on textarea "Now that you're here should i send you a Welcome Surprise? 👀" at bounding box center [592, 278] width 488 height 47
